Goal: Task Accomplishment & Management: Complete application form

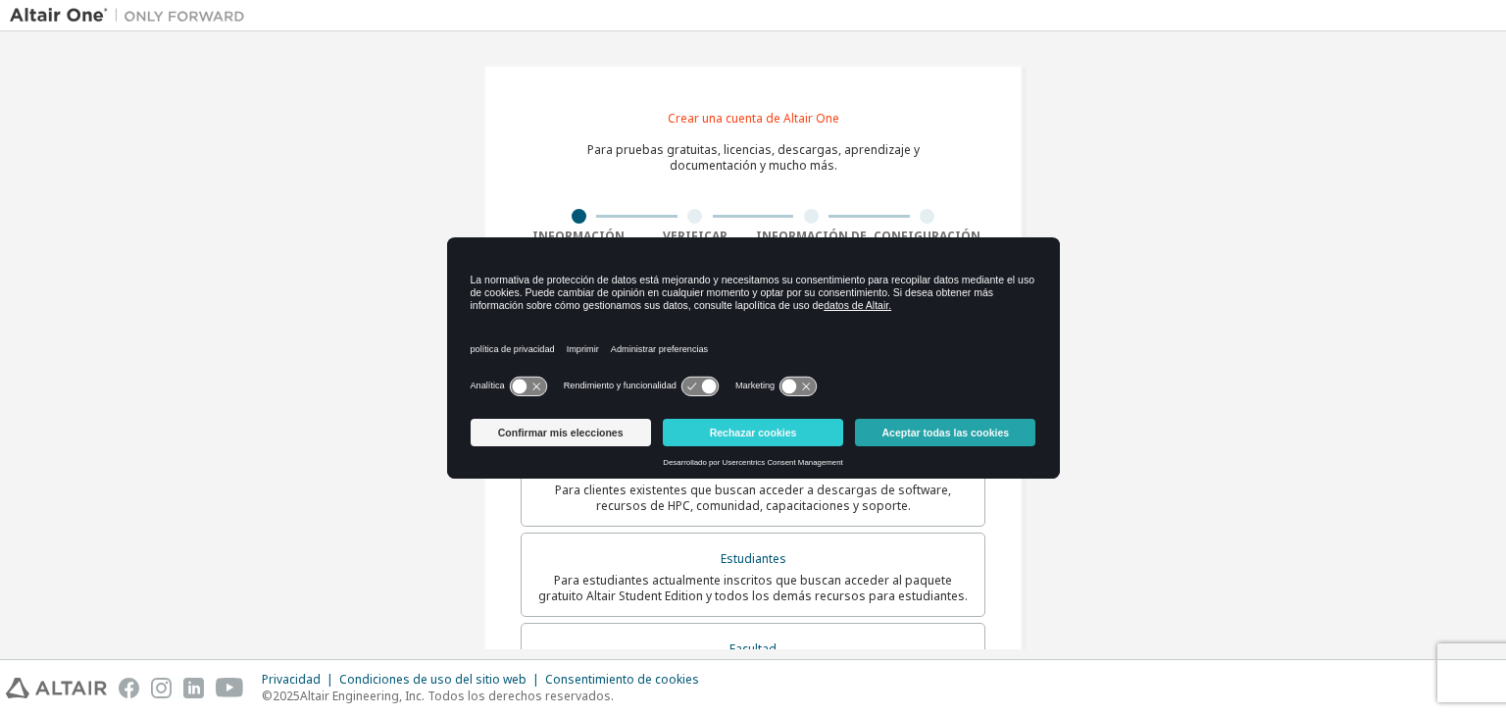
click at [921, 420] on button "Aceptar todas las cookies" at bounding box center [945, 432] width 180 height 27
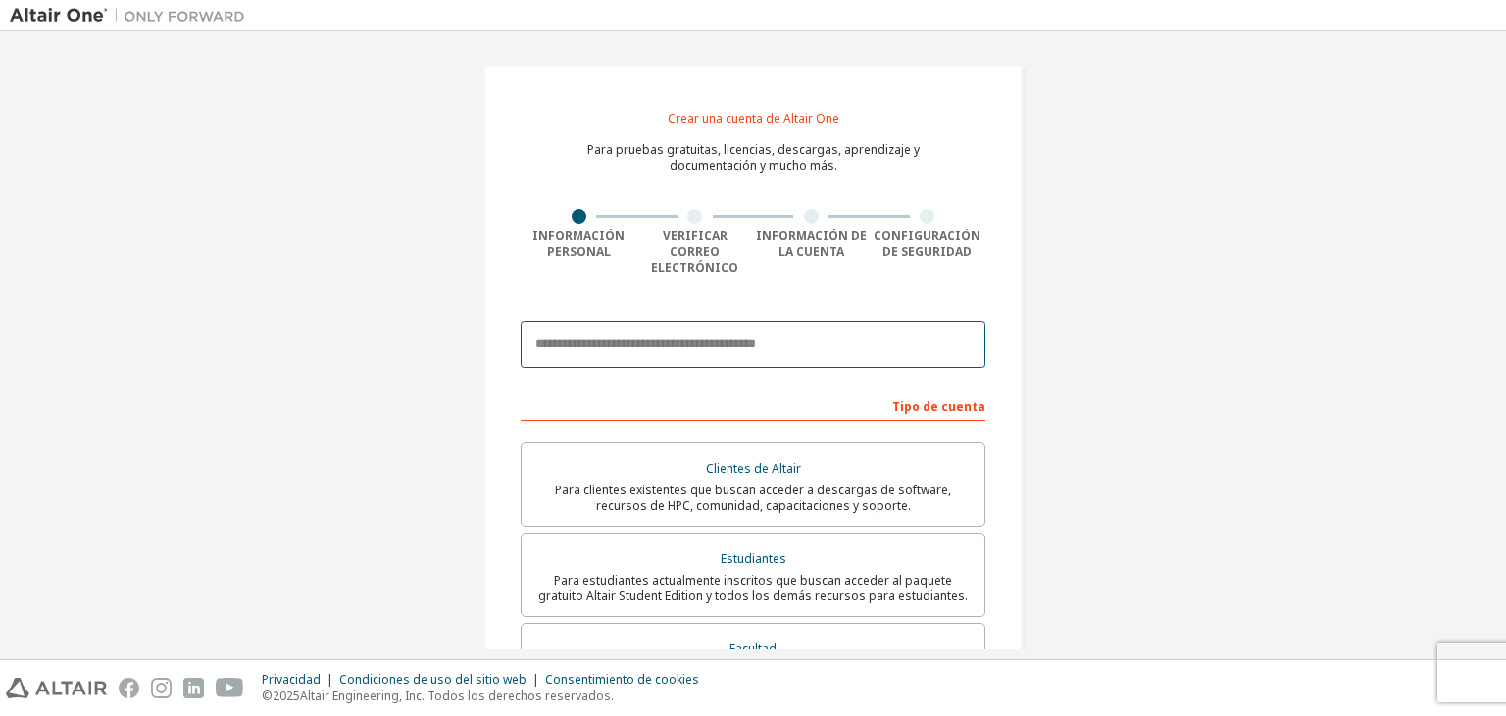
click at [821, 338] on input "email" at bounding box center [752, 344] width 465 height 47
type input "**********"
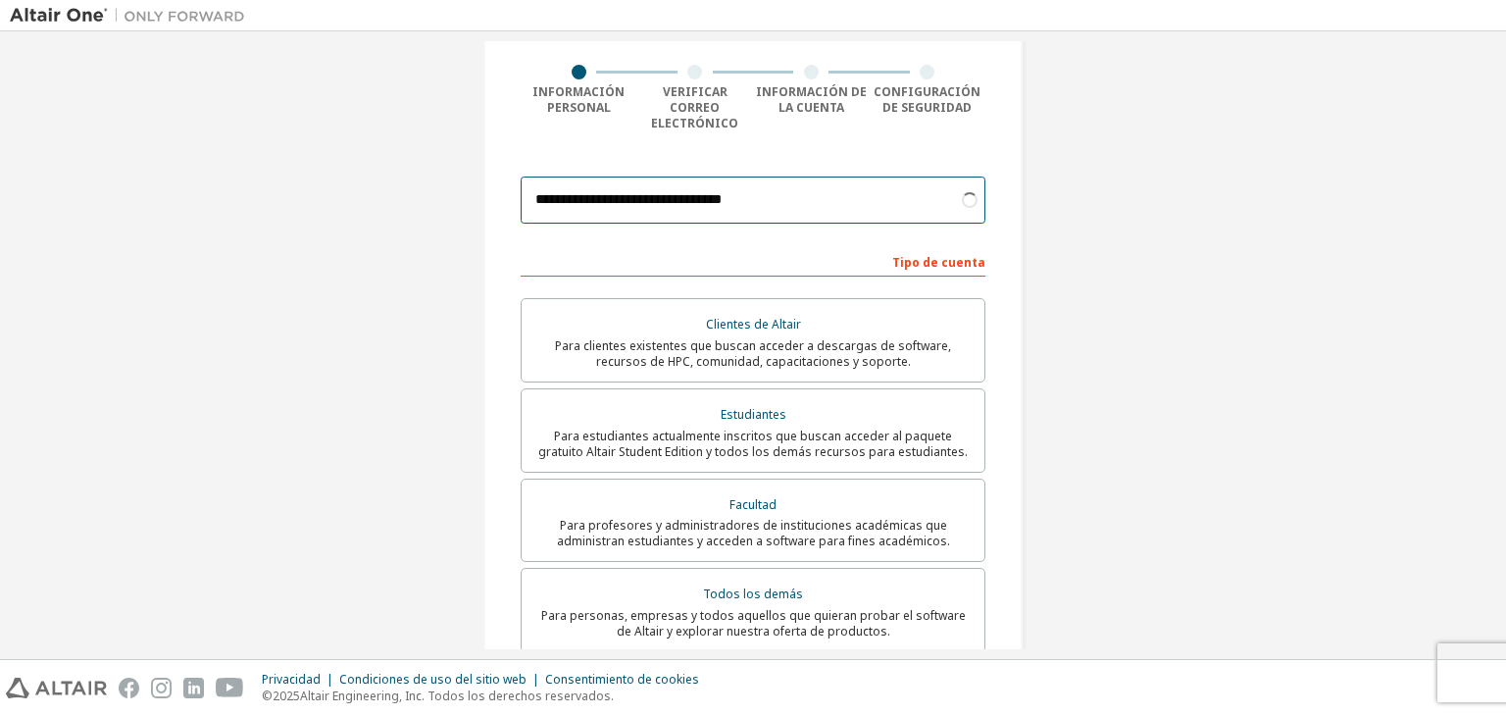
scroll to position [148, 0]
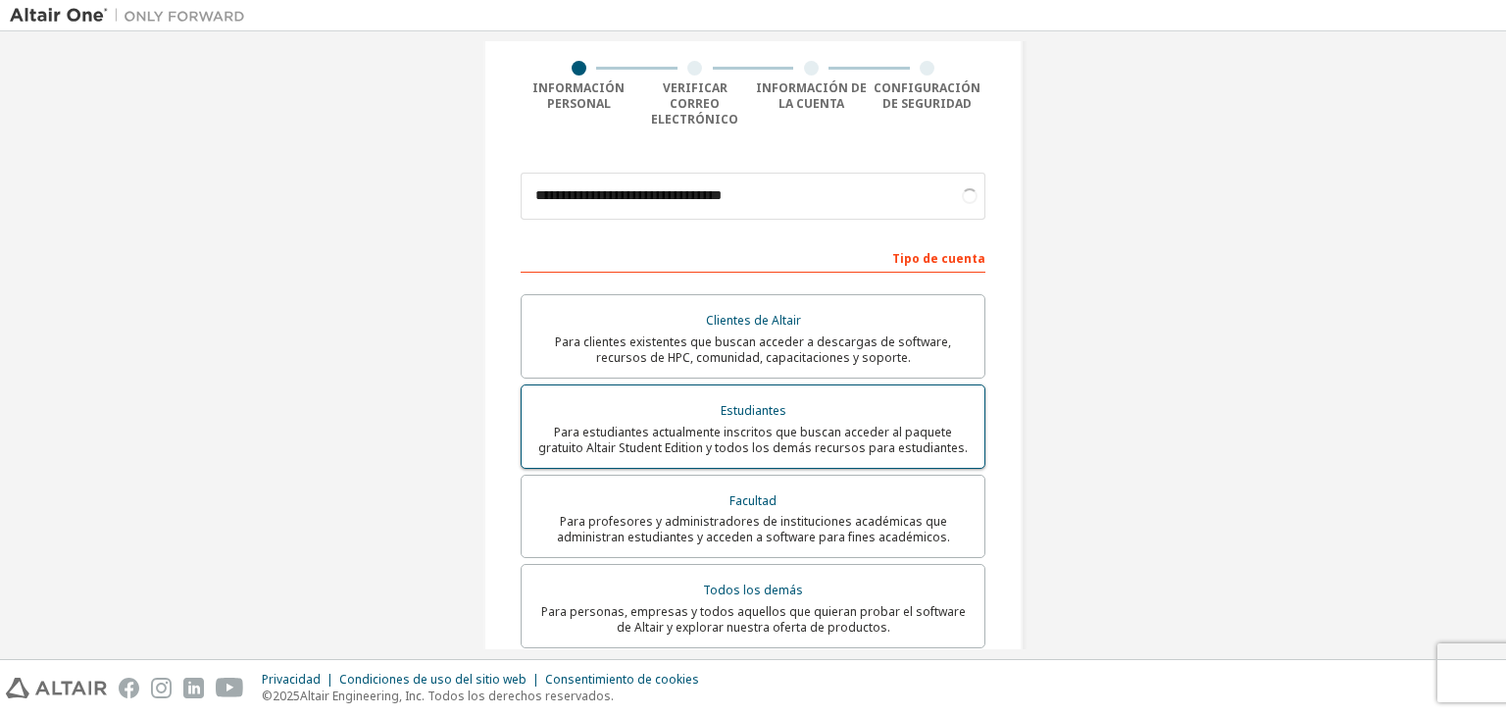
click at [803, 423] on font "Para estudiantes actualmente inscritos que buscan acceder al paquete gratuito A…" at bounding box center [752, 439] width 429 height 32
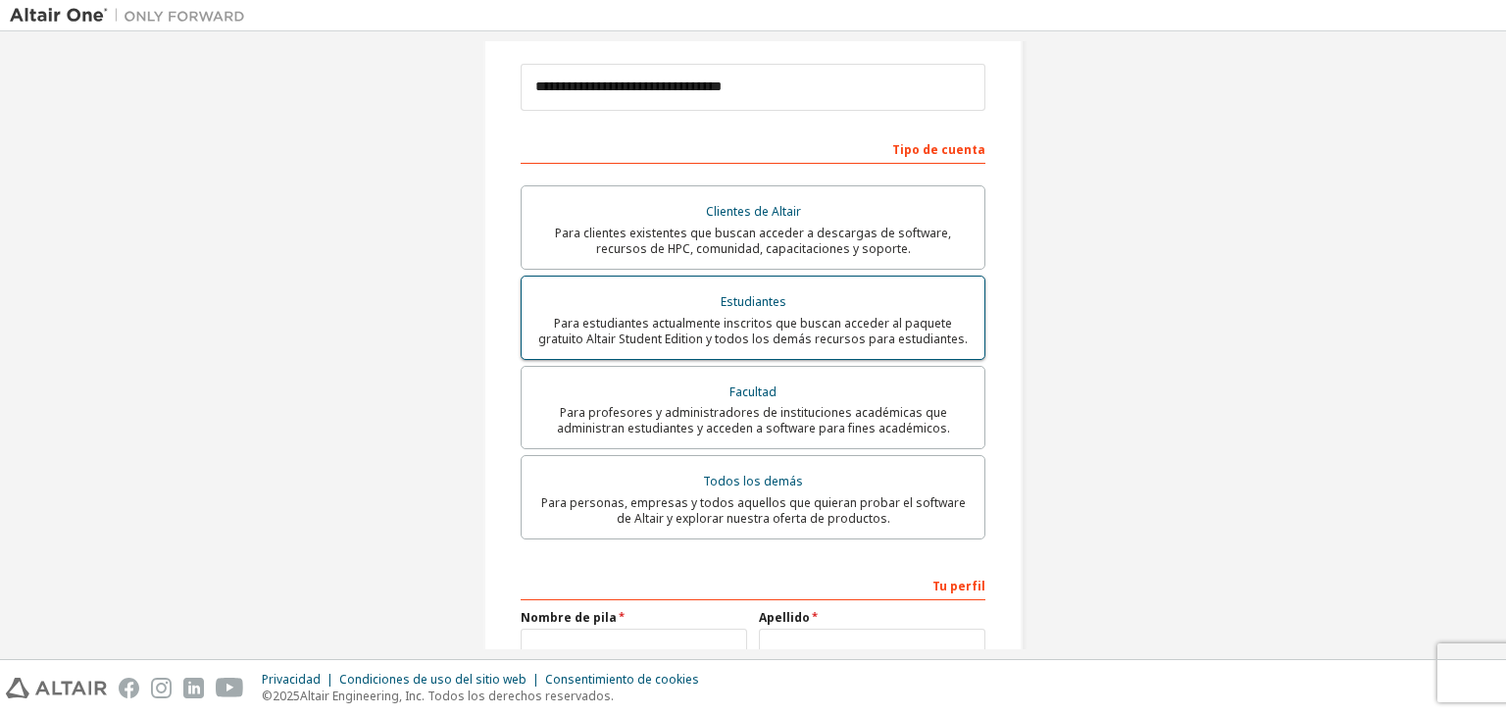
scroll to position [454, 0]
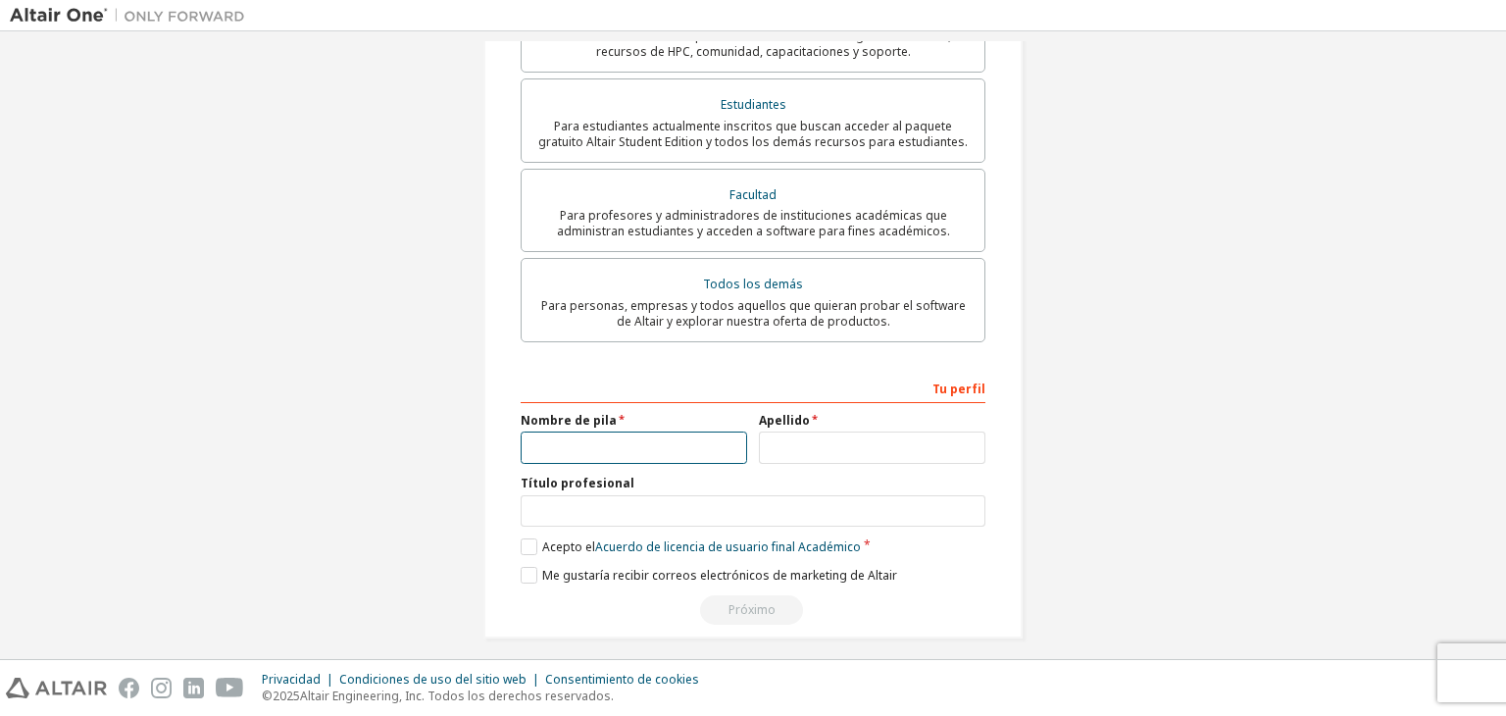
click at [603, 434] on input "text" at bounding box center [633, 447] width 226 height 32
type input "******"
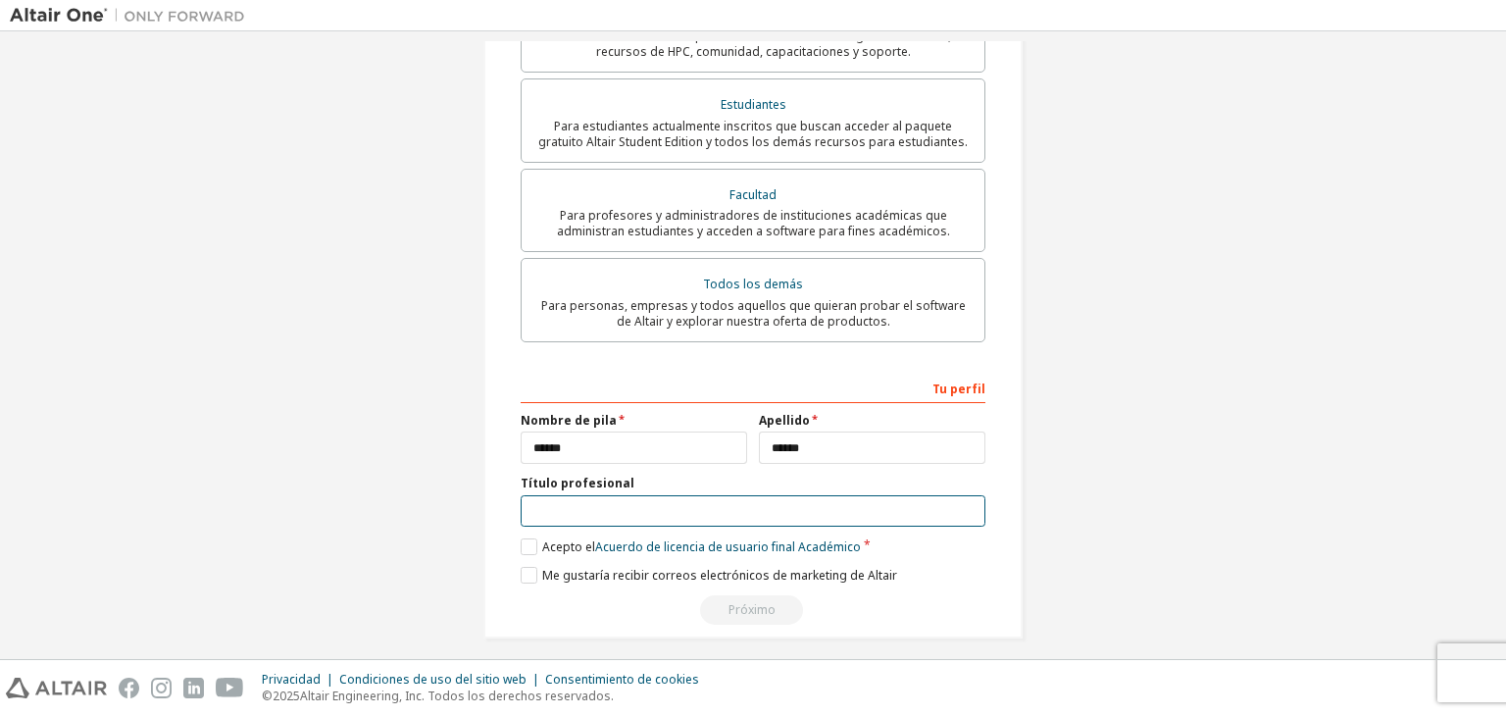
click at [601, 510] on input "text" at bounding box center [752, 511] width 465 height 32
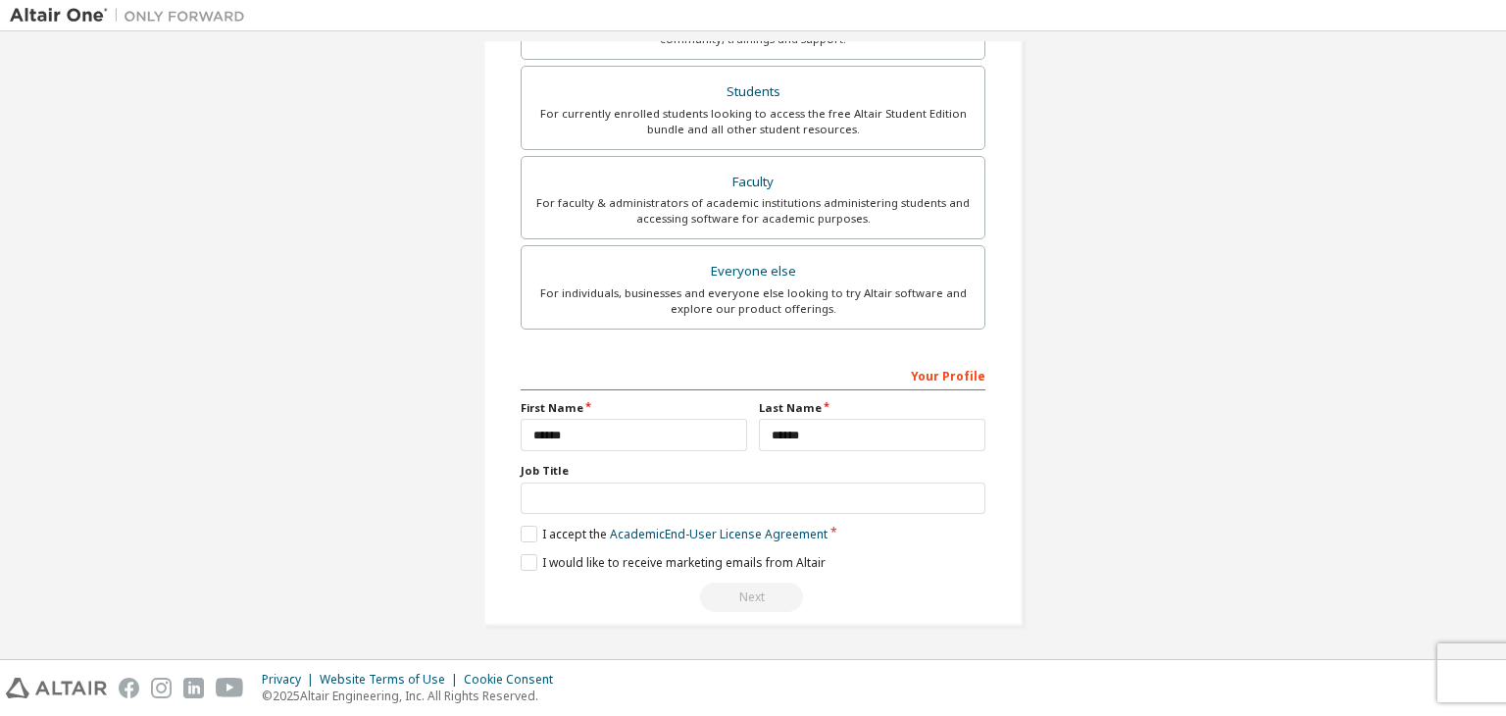
scroll to position [426, 0]
click at [634, 511] on input "text" at bounding box center [752, 502] width 465 height 32
type input "*******"
drag, startPoint x: 532, startPoint y: 523, endPoint x: 521, endPoint y: 538, distance: 18.2
click at [521, 538] on div "Your Profile First Name ****** Last Name ****** Job Title ******* Please provid…" at bounding box center [752, 490] width 465 height 254
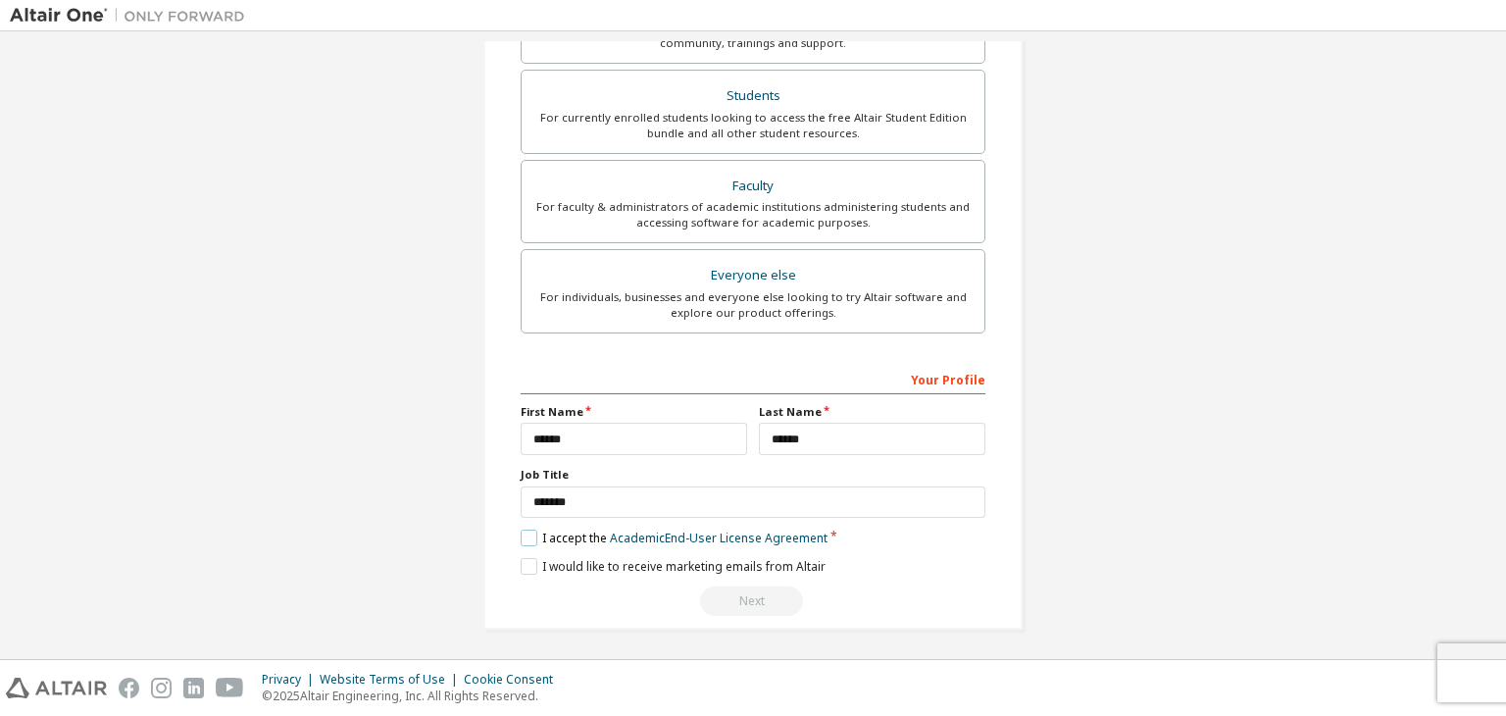
click at [521, 538] on label "I accept the Academic End-User License Agreement" at bounding box center [673, 537] width 307 height 17
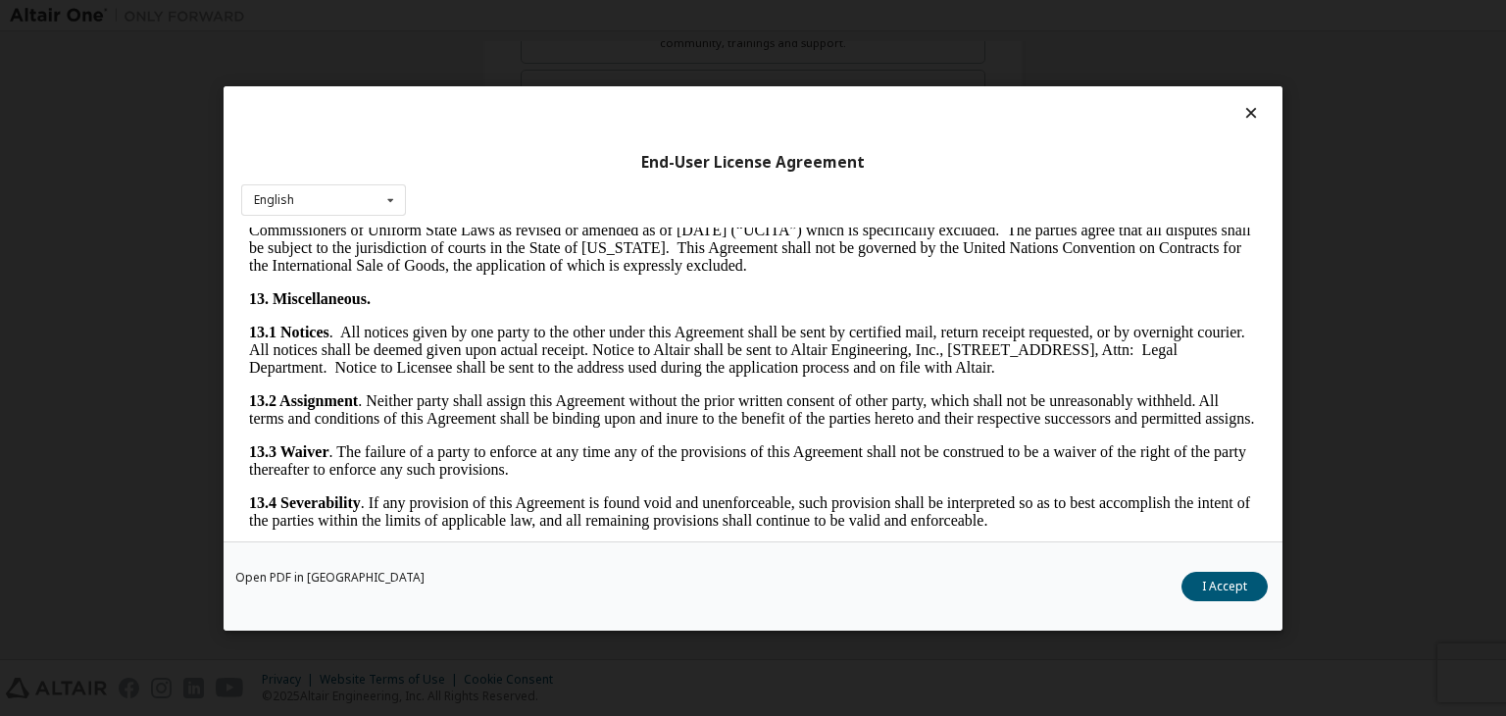
scroll to position [3275, 0]
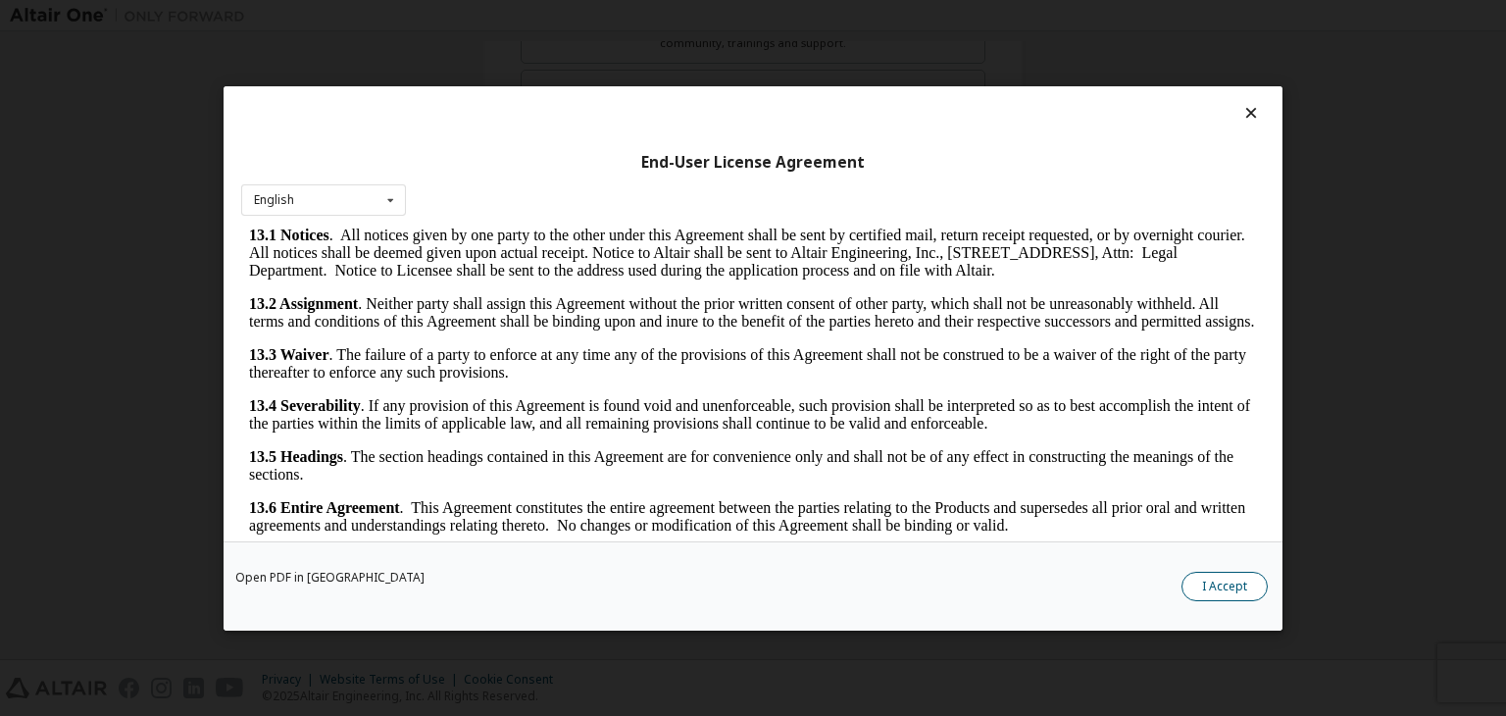
click at [1241, 589] on button "I Accept" at bounding box center [1224, 585] width 86 height 29
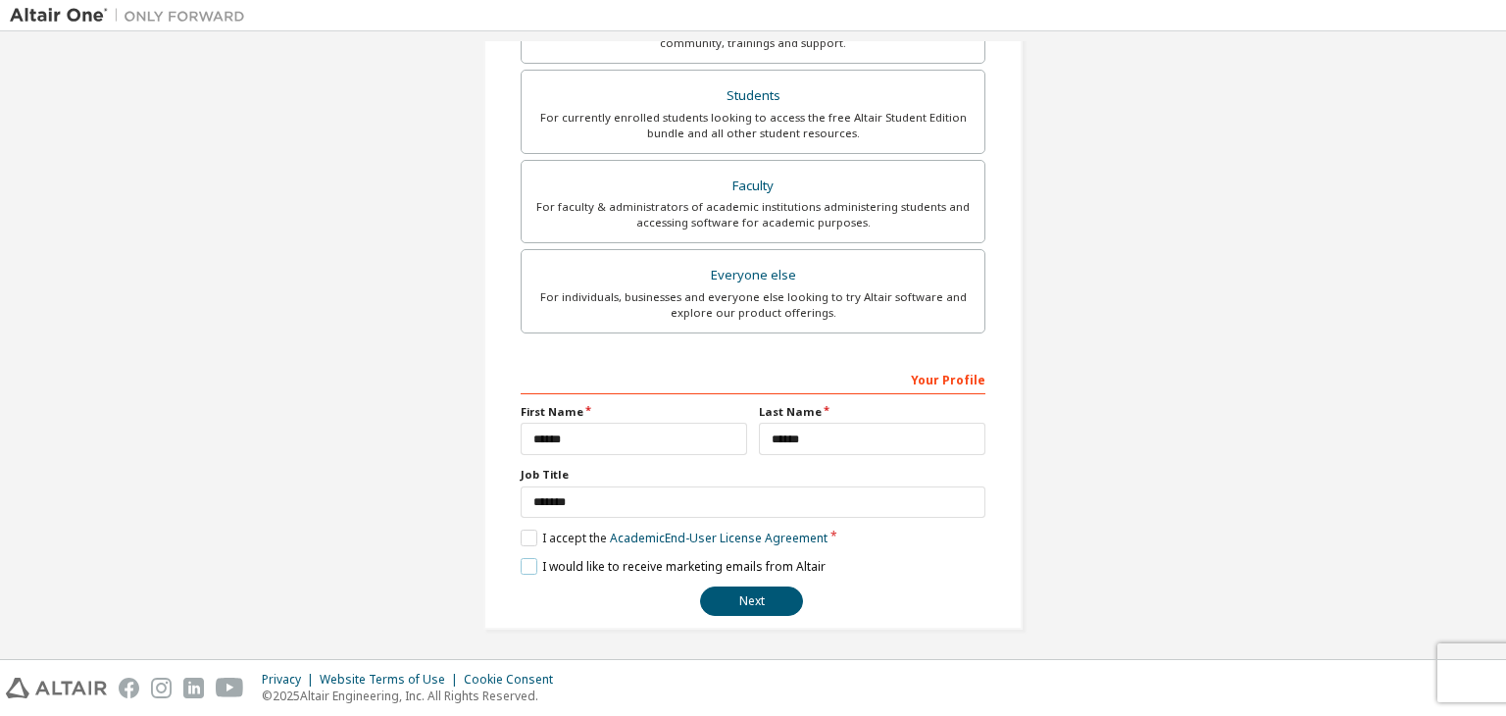
click at [520, 560] on label "I would like to receive marketing emails from Altair" at bounding box center [672, 566] width 305 height 17
click at [739, 609] on button "Next" at bounding box center [751, 600] width 103 height 29
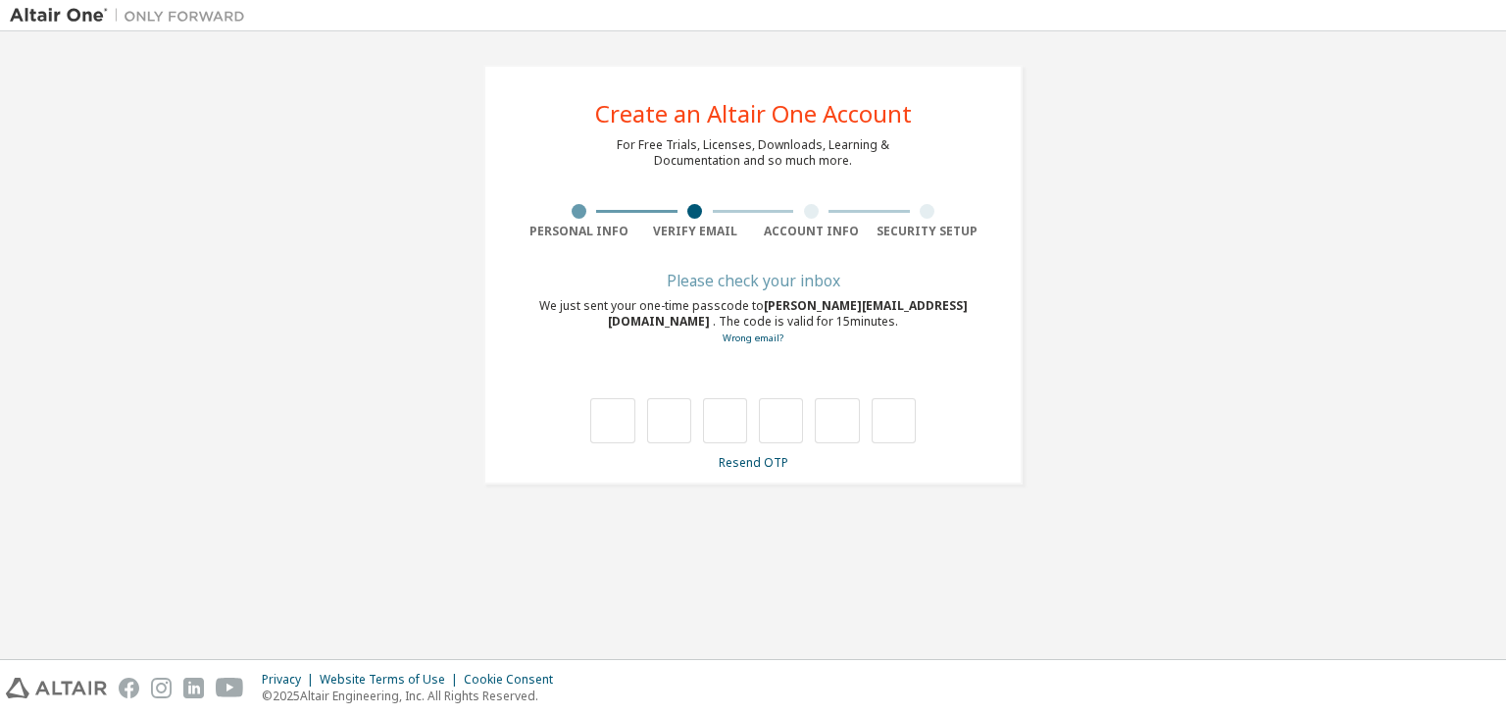
scroll to position [0, 0]
type input "*"
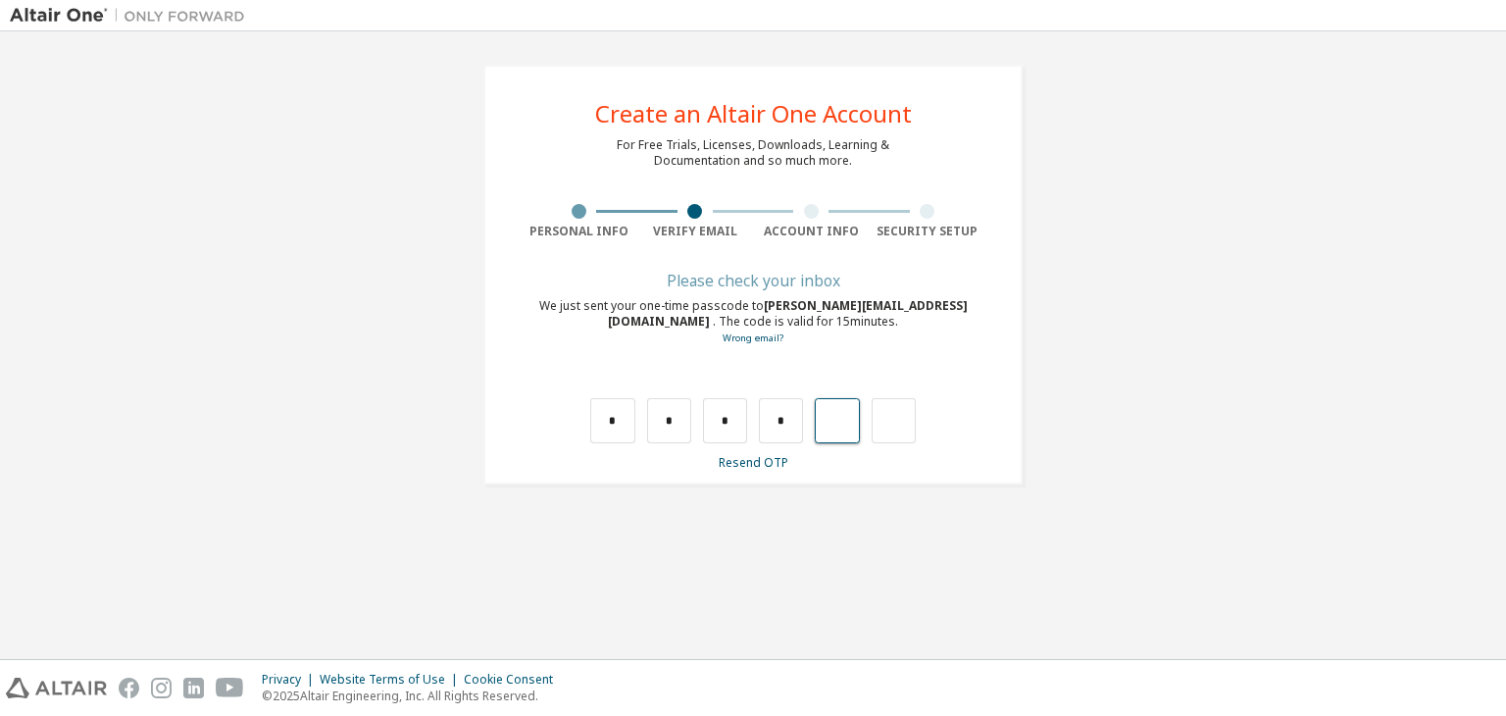
type input "*"
